Goal: Communication & Community: Share content

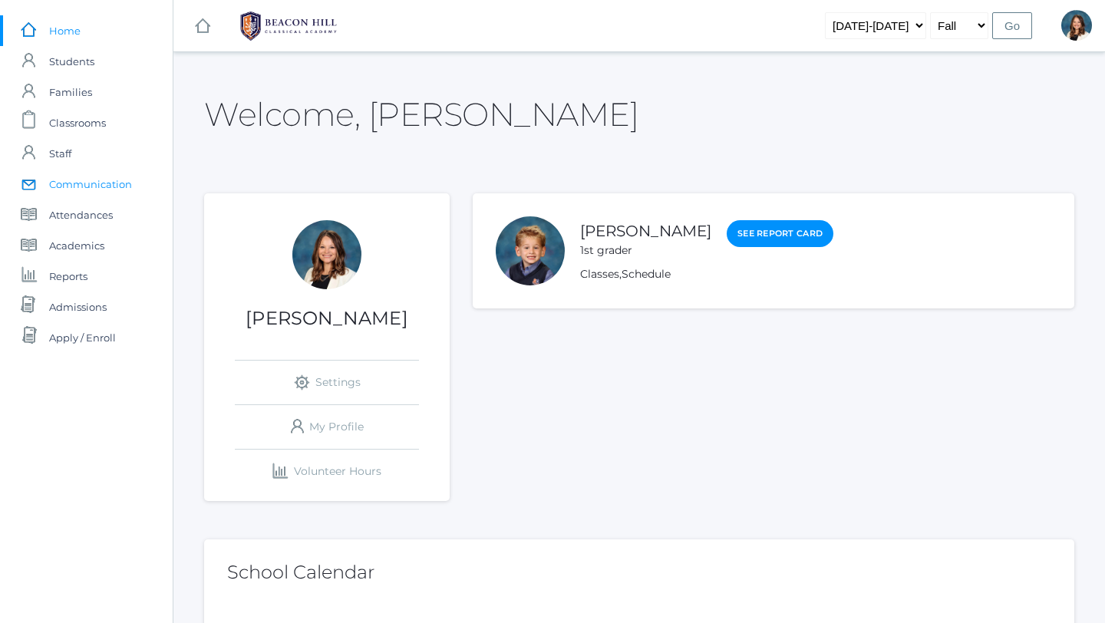
click at [118, 183] on span "Communication" at bounding box center [90, 184] width 83 height 31
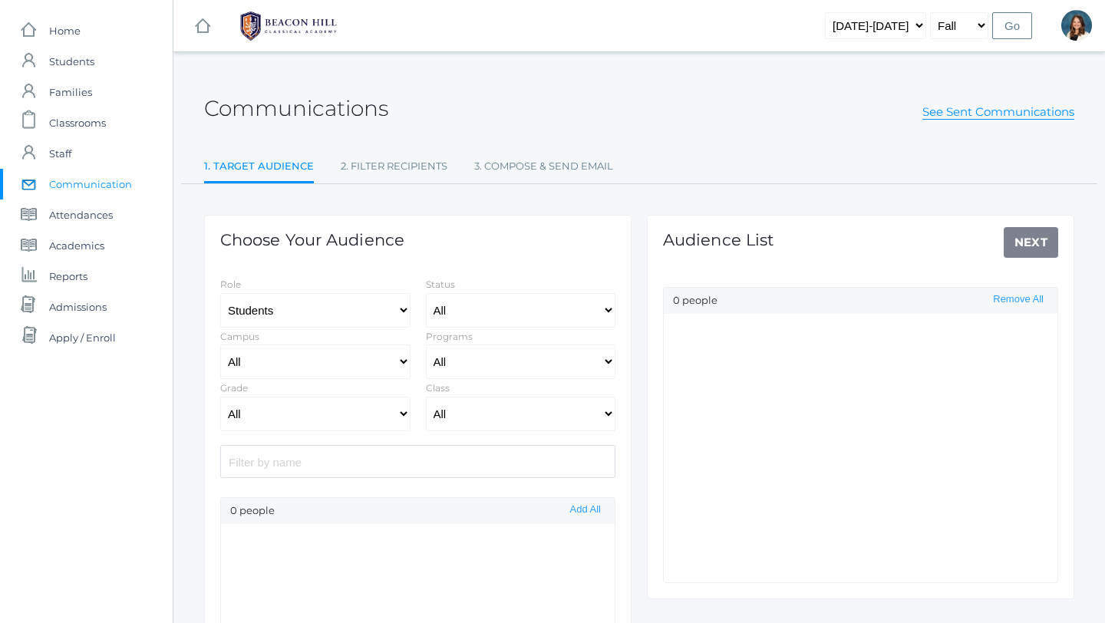
select select "Enrolled"
click at [403, 412] on select "All Grammar - Kindergarten - 1st Grade - 2nd Grade - 3rd Grade - 4th Grade - 5t…" at bounding box center [315, 414] width 190 height 35
select select "k"
click at [220, 397] on select "All Grammar - Kindergarten - 1st Grade - 2nd Grade - 3rd Grade - 4th Grade - 5t…" at bounding box center [315, 414] width 190 height 35
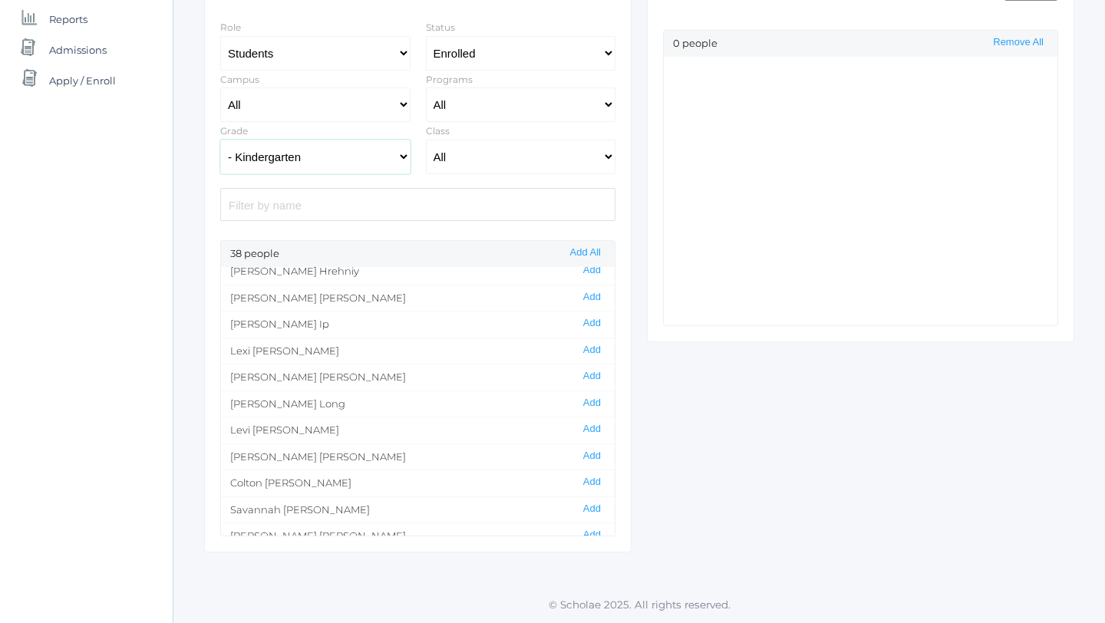
scroll to position [463, 0]
click at [593, 425] on button "Add" at bounding box center [591, 424] width 27 height 13
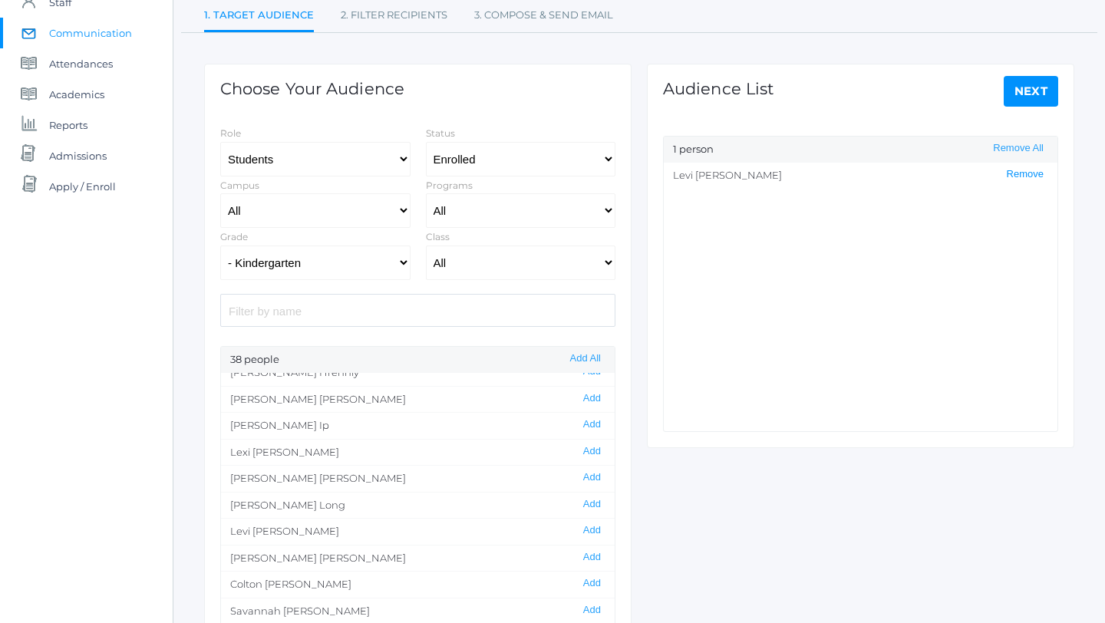
scroll to position [150, 0]
click at [1026, 87] on link "Next" at bounding box center [1030, 92] width 55 height 31
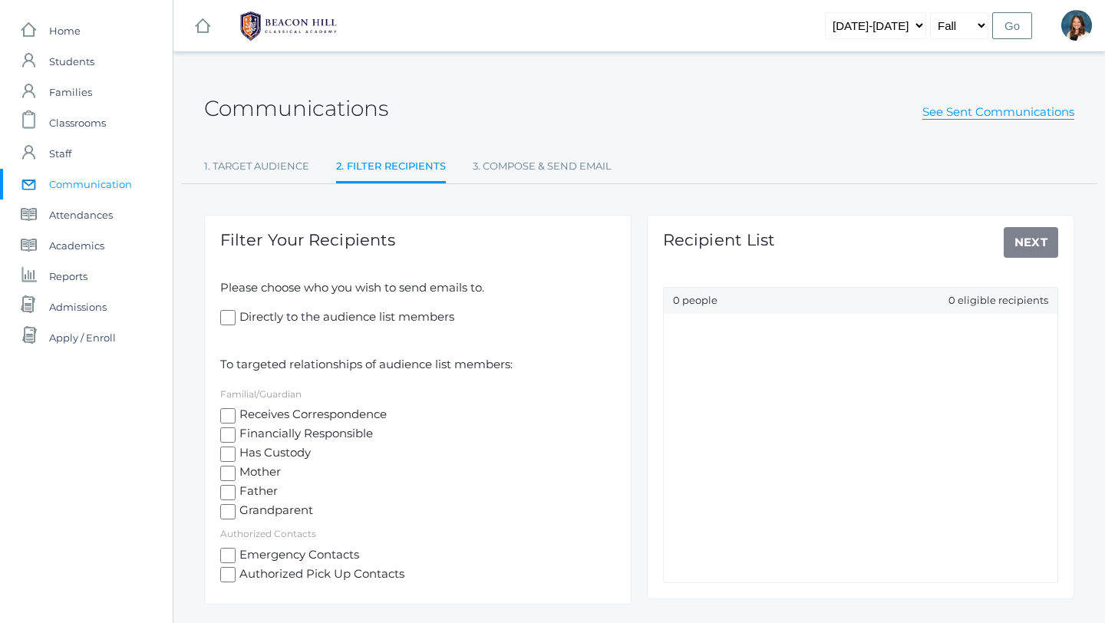
click at [226, 414] on input "Receives Correspondence" at bounding box center [227, 415] width 15 height 15
checkbox input "true"
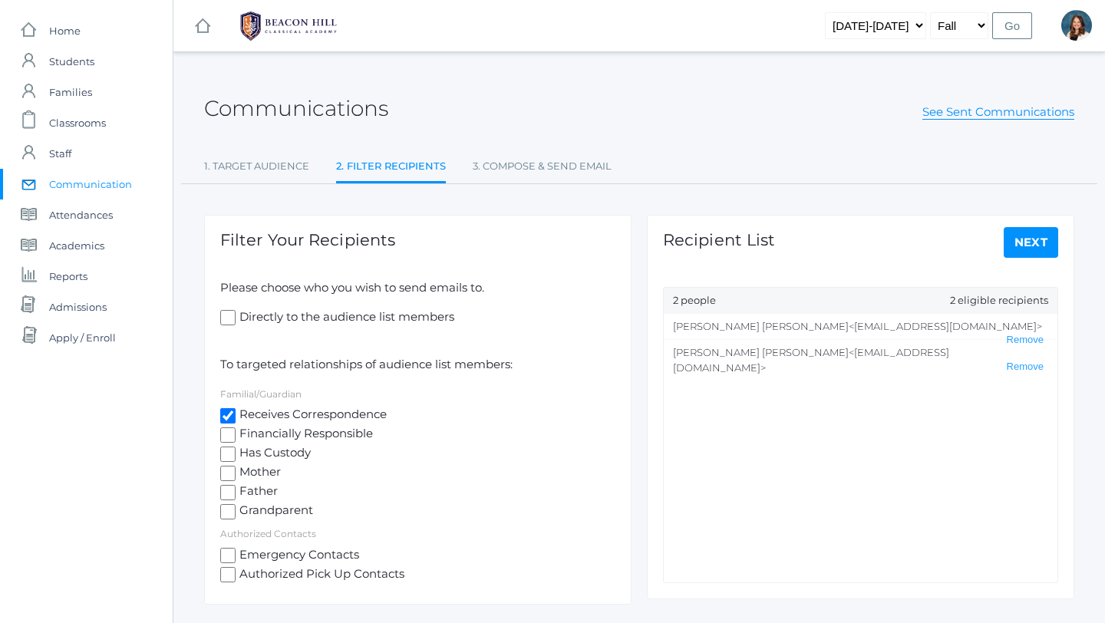
click at [1023, 239] on link "Next" at bounding box center [1030, 242] width 55 height 31
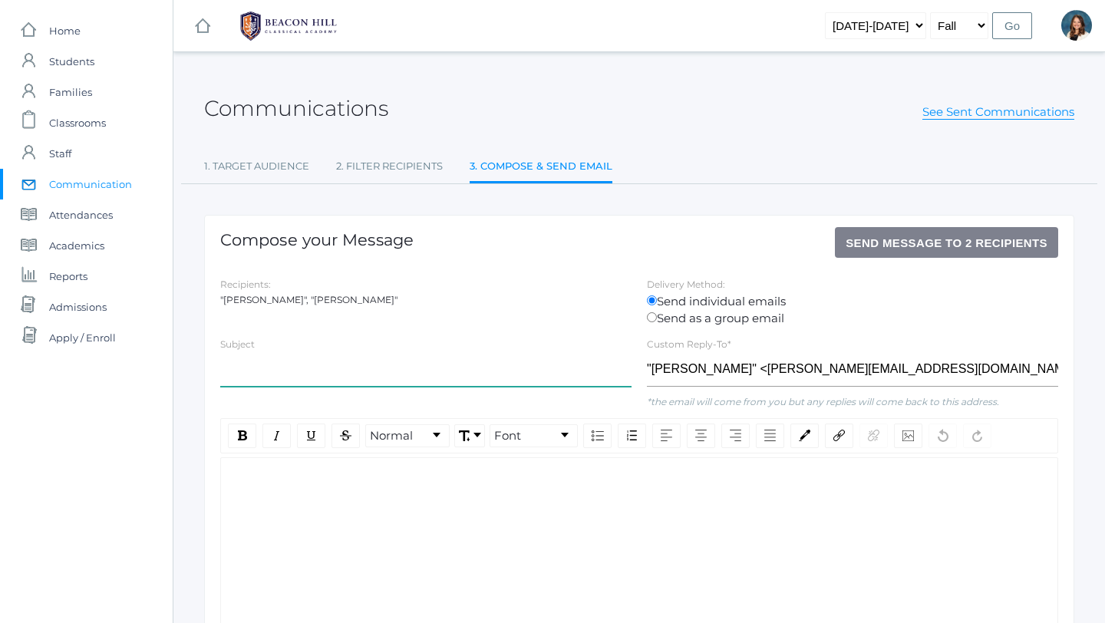
click at [313, 368] on input "text" at bounding box center [425, 369] width 411 height 35
click at [256, 476] on div "rdw-editor" at bounding box center [639, 482] width 812 height 18
click at [261, 367] on input "[PERSON_NAME]'s office Visit" at bounding box center [425, 369] width 411 height 35
type input "Levi's Office Visit"
click at [234, 479] on div "rdw-editor" at bounding box center [639, 482] width 812 height 18
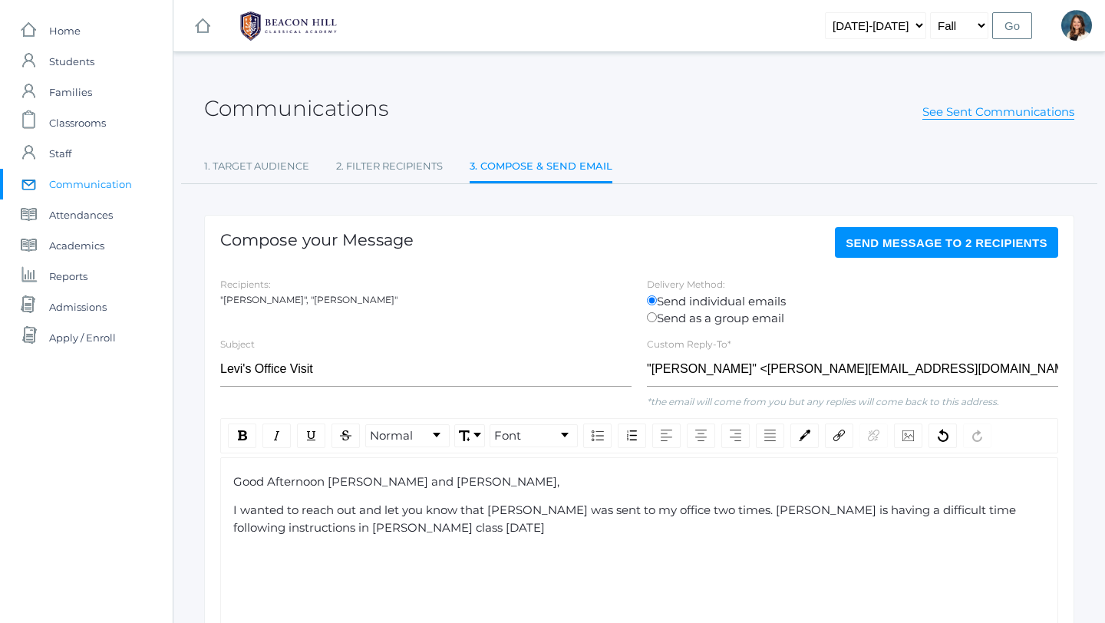
click at [739, 513] on span "I wanted to reach out and let you know that [PERSON_NAME] was sent to my office…" at bounding box center [625, 518] width 785 height 32
click at [370, 524] on div "I wanted to reach out and let you know that [PERSON_NAME] was sent to my office…" at bounding box center [639, 519] width 812 height 35
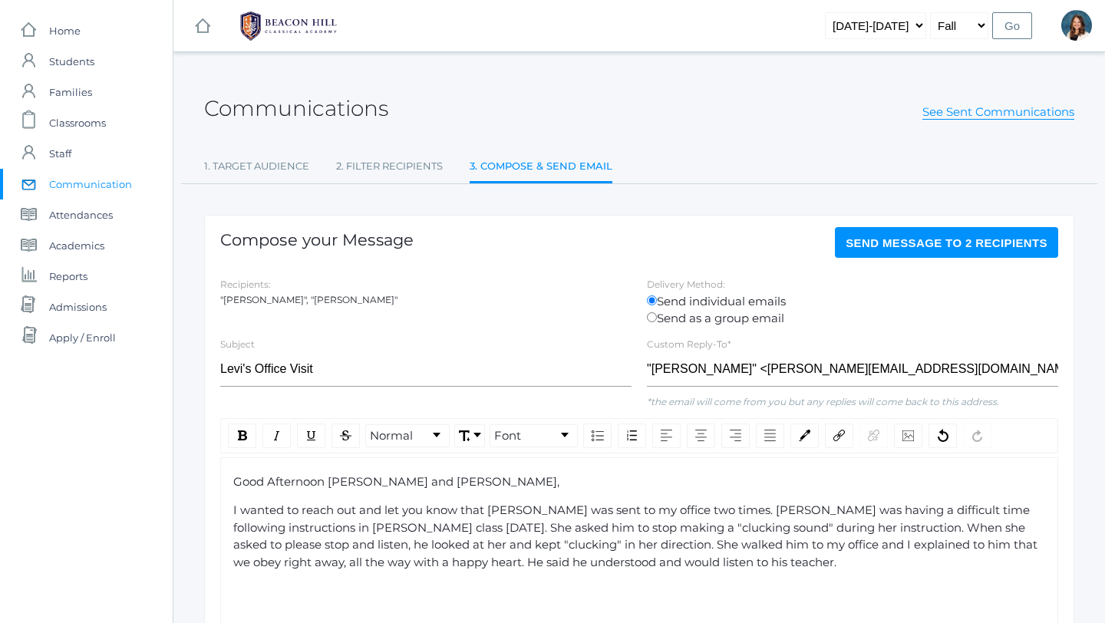
click at [702, 515] on span "I wanted to reach out and let you know that [PERSON_NAME] was sent to my office…" at bounding box center [636, 535] width 807 height 67
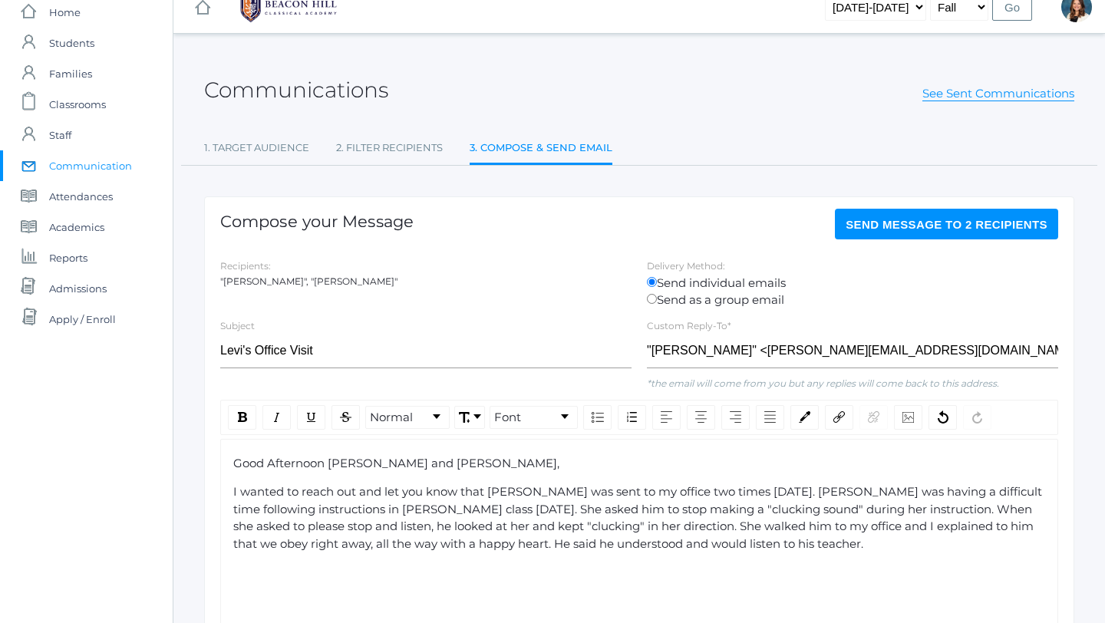
scroll to position [21, 0]
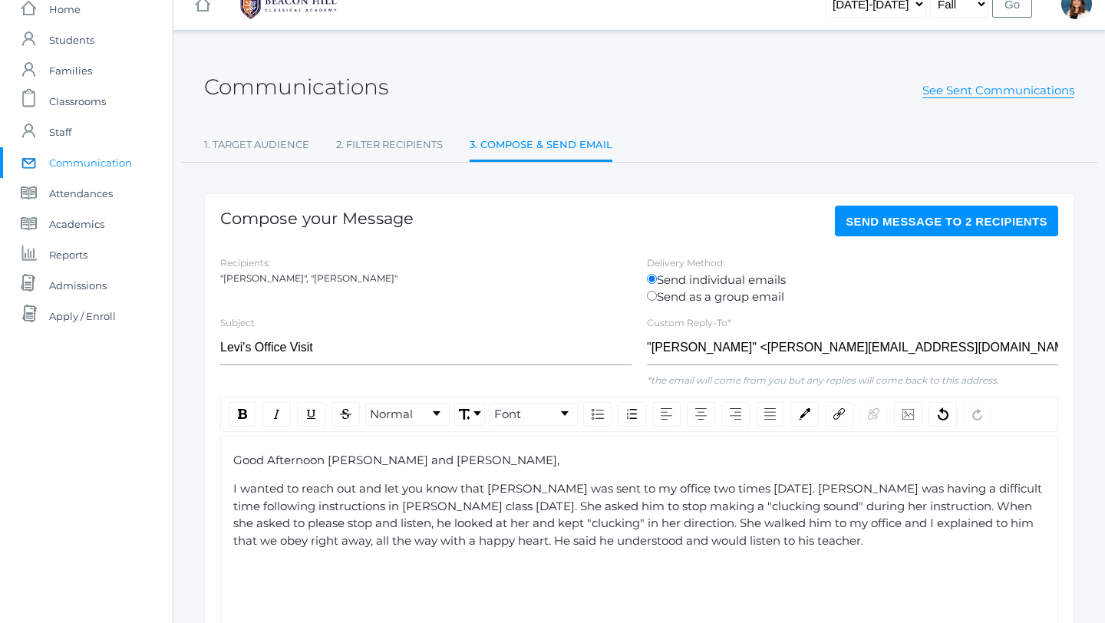
click at [624, 506] on span "I wanted to reach out and let you know that [PERSON_NAME] was sent to my office…" at bounding box center [639, 514] width 812 height 67
click at [673, 505] on span "I wanted to reach out and let you know that [PERSON_NAME] was sent to my office…" at bounding box center [639, 514] width 812 height 67
click at [861, 506] on span "I wanted to reach out and let you know that [PERSON_NAME] was sent to my office…" at bounding box center [639, 514] width 812 height 67
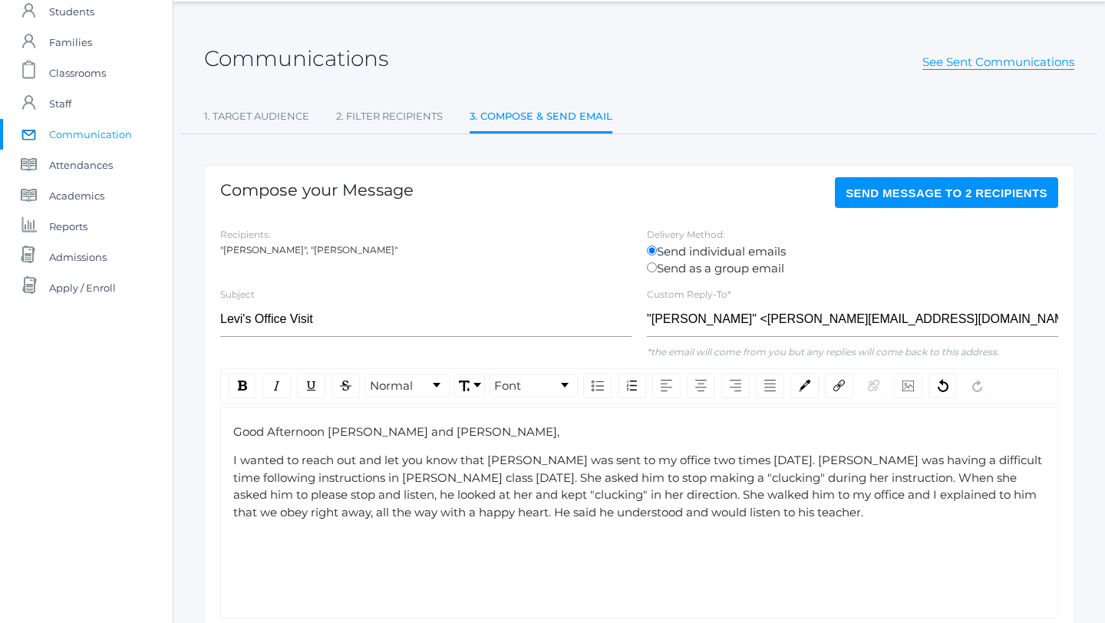
scroll to position [51, 0]
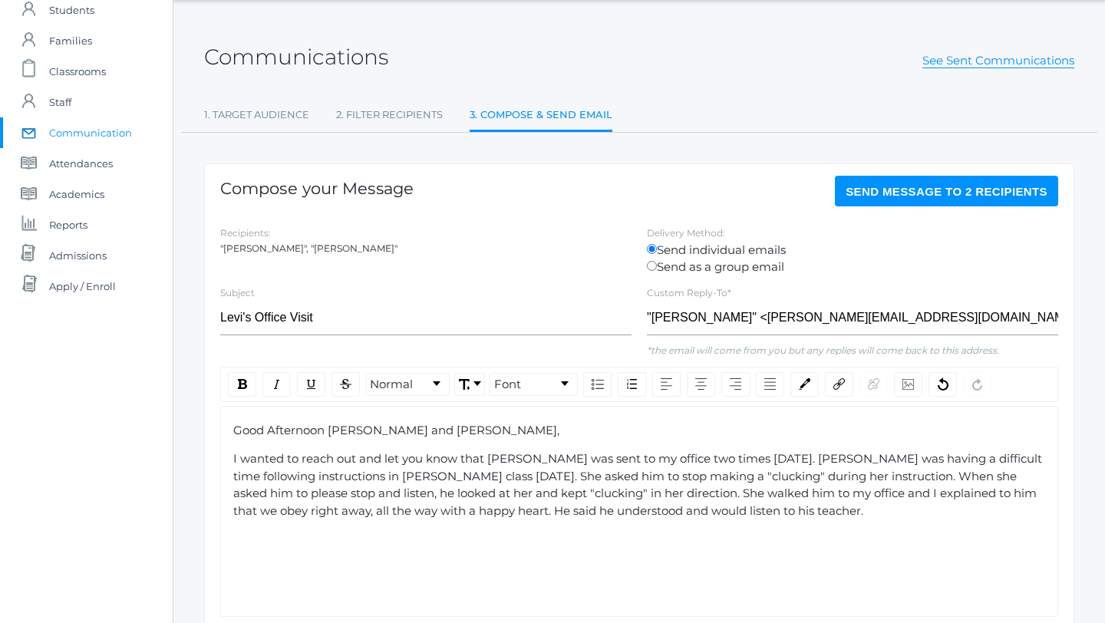
click at [1040, 502] on div "I wanted to reach out and let you know that [PERSON_NAME] was sent to my office…" at bounding box center [639, 484] width 812 height 69
click at [1040, 496] on span "I wanted to reach out and let you know that [PERSON_NAME] was sent to my office…" at bounding box center [639, 484] width 812 height 67
click at [668, 512] on div "I wanted to reach out and let you know that [PERSON_NAME] was sent to my office…" at bounding box center [639, 484] width 812 height 69
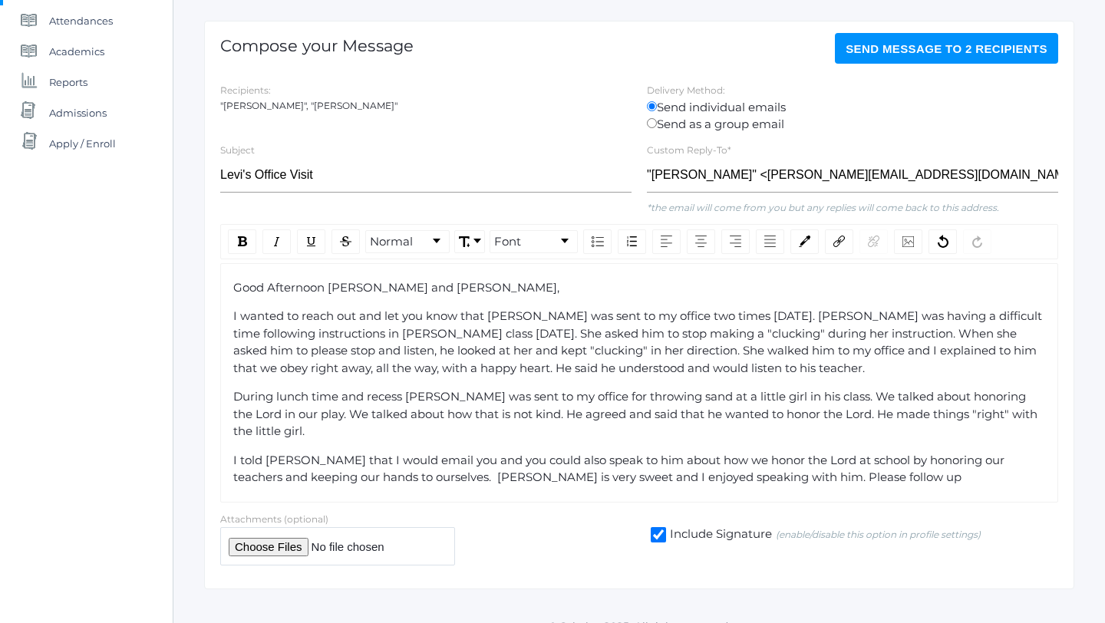
scroll to position [198, 0]
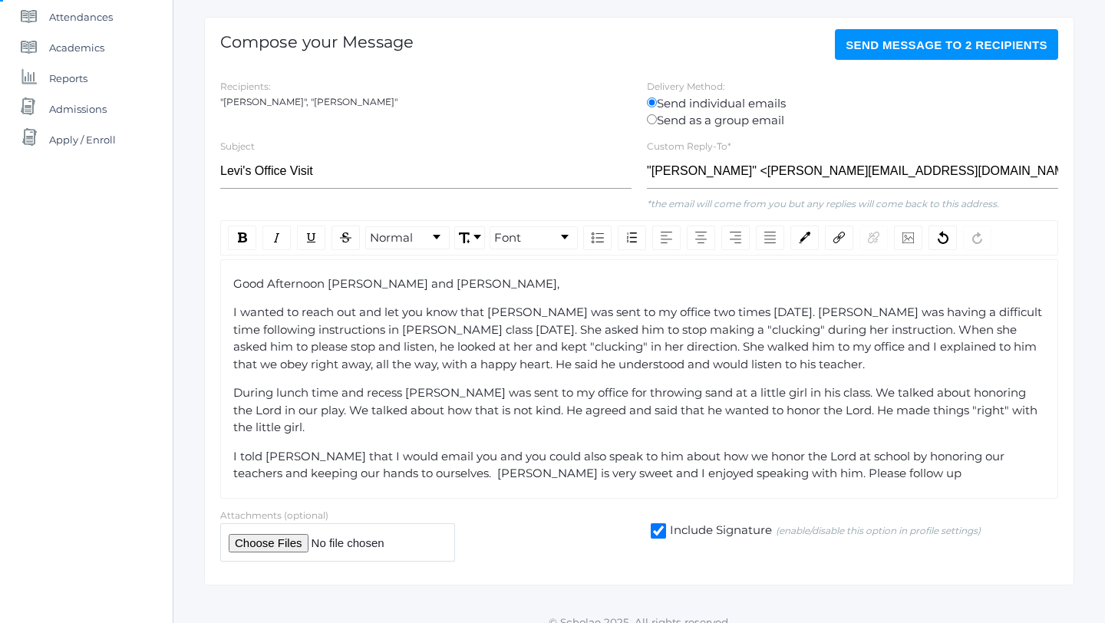
click at [469, 449] on span "I told [PERSON_NAME] that I would email you and you could also speak to him abo…" at bounding box center [620, 465] width 774 height 32
click at [553, 449] on span "I told [PERSON_NAME] that I would email you and ask you could also speak to him…" at bounding box center [631, 465] width 796 height 32
click at [892, 449] on span "I told [PERSON_NAME] that I would email you and ask you to speak to him about h…" at bounding box center [636, 465] width 806 height 32
click at [822, 455] on div "I told [PERSON_NAME] that I would email you and ask you to speak to him about h…" at bounding box center [639, 465] width 812 height 35
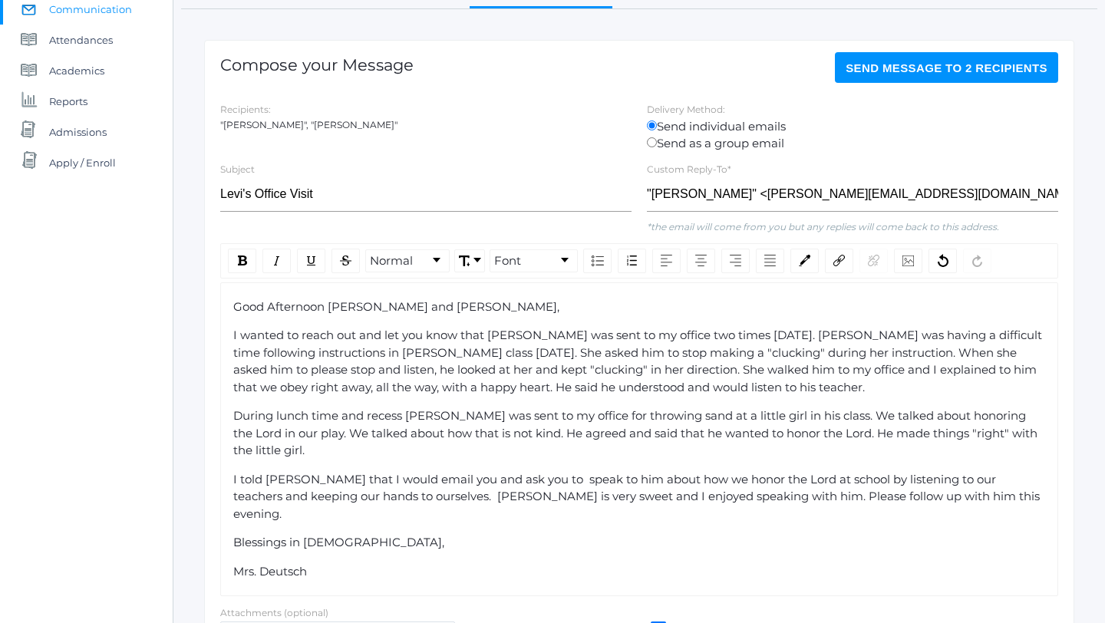
scroll to position [170, 0]
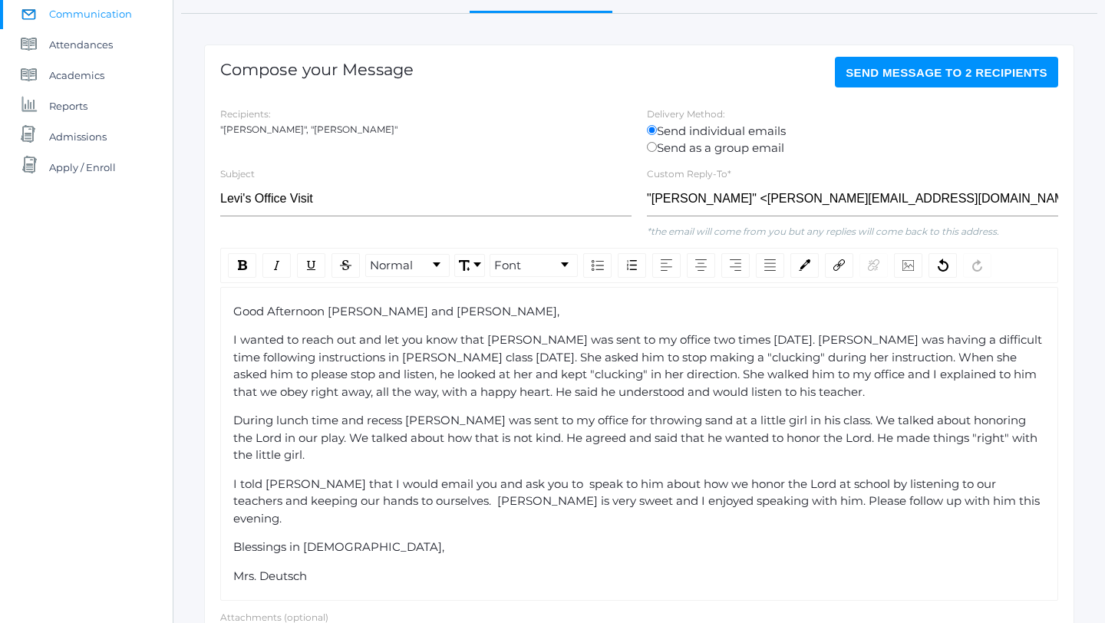
click at [634, 361] on span "I wanted to reach out and let you know that [PERSON_NAME] was sent to my office…" at bounding box center [639, 365] width 812 height 67
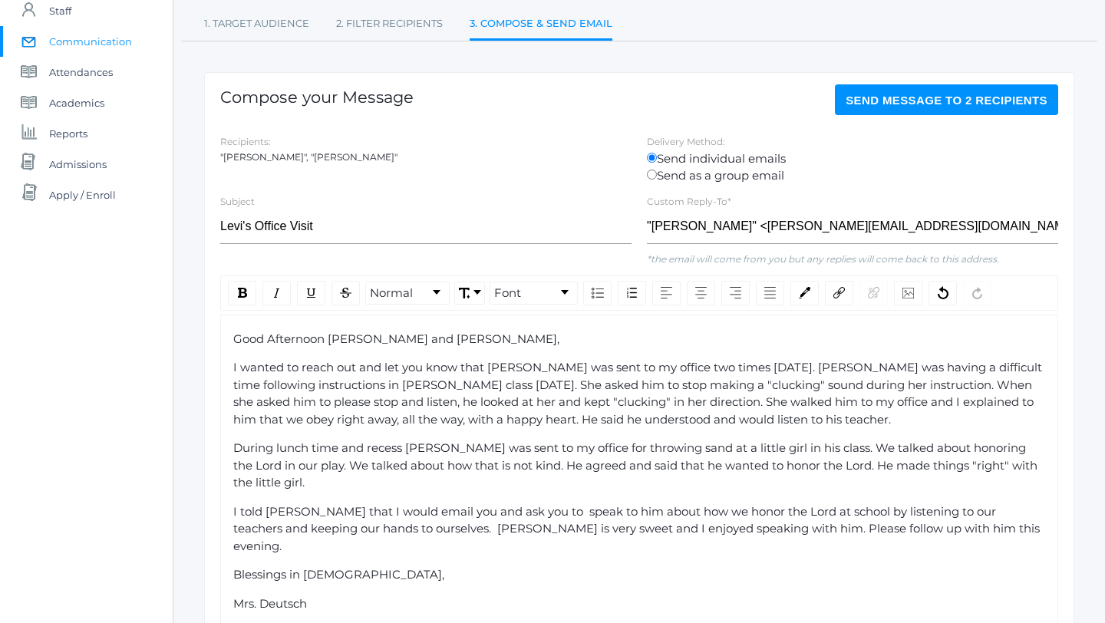
scroll to position [152, 0]
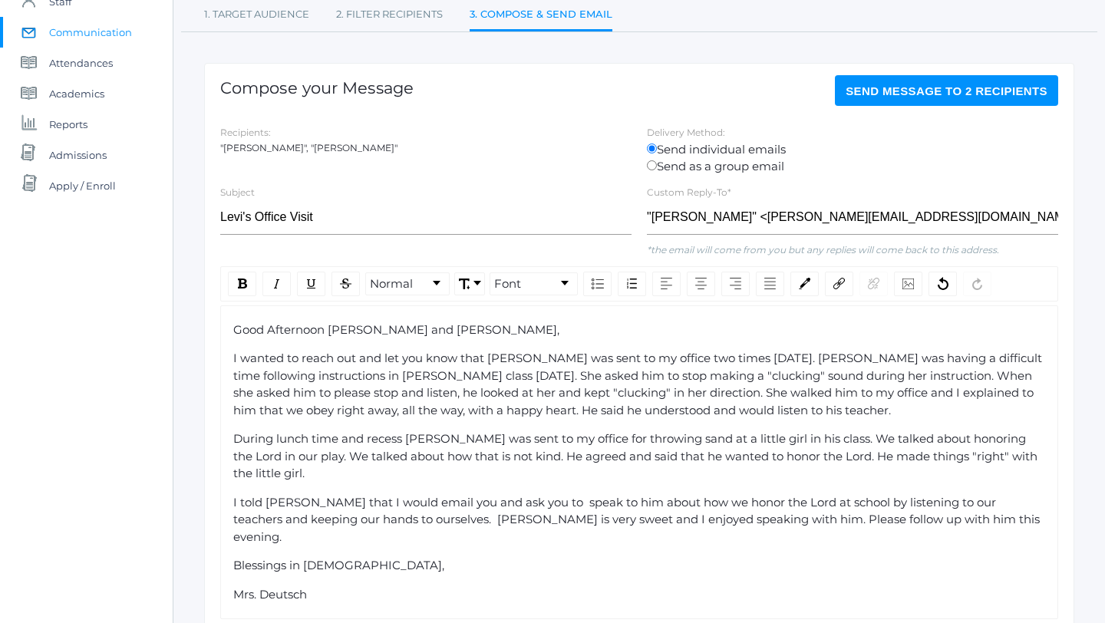
click at [950, 96] on span "Send Message to 2 recipients" at bounding box center [946, 90] width 202 height 13
